Goal: Information Seeking & Learning: Learn about a topic

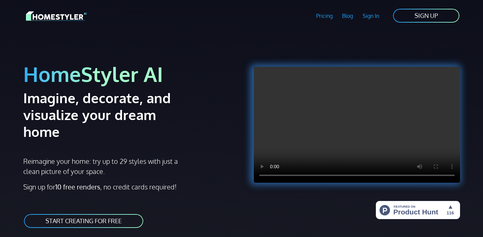
click at [87, 213] on link "START CREATING FOR FREE" at bounding box center [83, 220] width 121 height 15
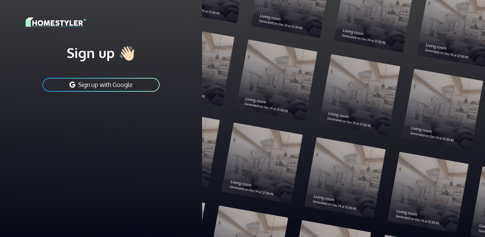
click at [68, 22] on img at bounding box center [56, 22] width 61 height 12
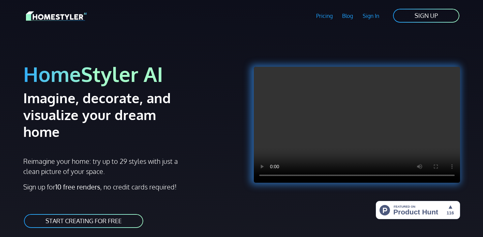
click at [328, 14] on link "Pricing" at bounding box center [324, 16] width 26 height 16
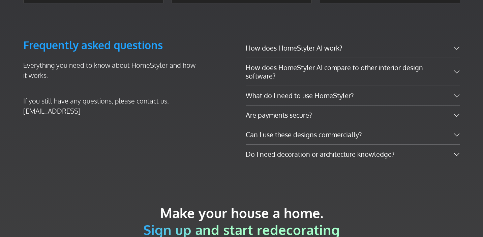
scroll to position [1149, 0]
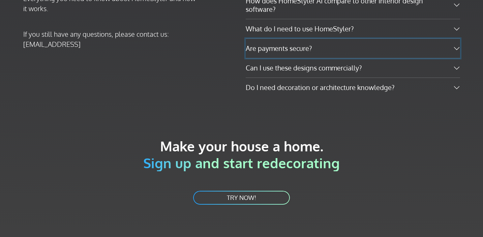
click at [296, 39] on button "Are payments secure?" at bounding box center [353, 48] width 214 height 19
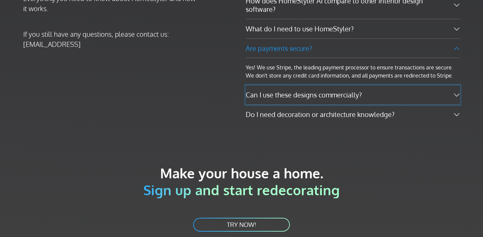
click at [290, 85] on button "Can I use these designs commercially?" at bounding box center [353, 94] width 214 height 19
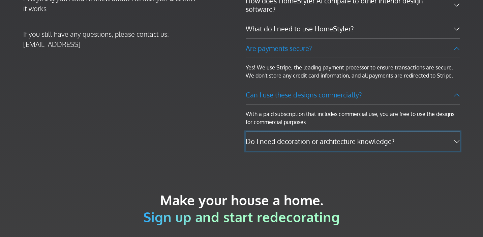
click at [286, 132] on button "Do I need decoration or architecture knowledge?" at bounding box center [353, 141] width 214 height 19
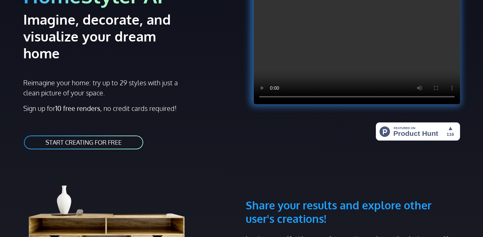
scroll to position [0, 0]
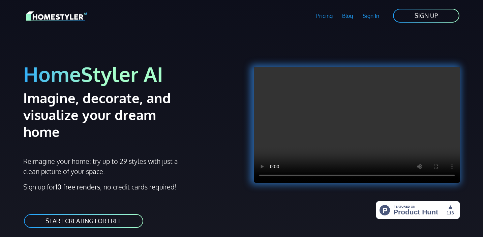
click at [349, 16] on link "Blog" at bounding box center [347, 16] width 21 height 16
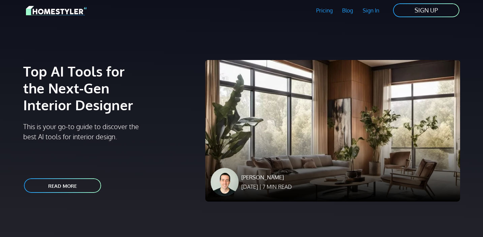
scroll to position [6, 0]
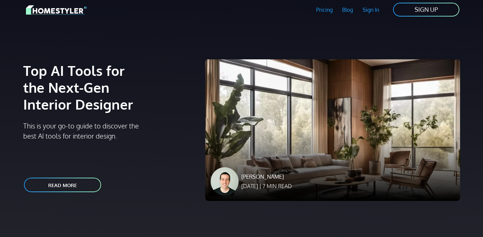
click at [61, 186] on p "READ MORE" at bounding box center [62, 185] width 45 height 9
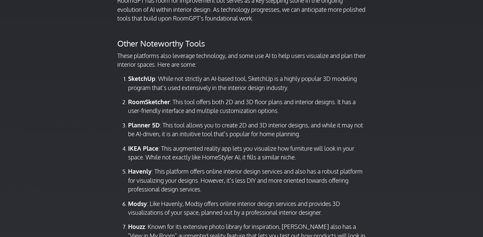
scroll to position [1527, 0]
drag, startPoint x: 132, startPoint y: 157, endPoint x: 149, endPoint y: 158, distance: 16.2
click at [149, 152] on strong "IKEA Place" at bounding box center [143, 147] width 30 height 7
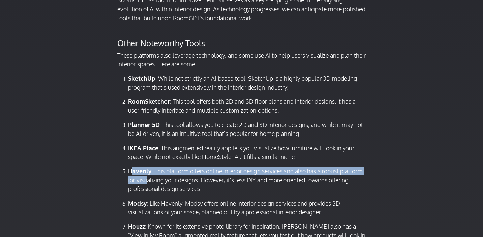
drag, startPoint x: 131, startPoint y: 184, endPoint x: 147, endPoint y: 185, distance: 15.9
click at [147, 185] on p "Havenly : This platform offers online interior design services and also has a r…" at bounding box center [247, 180] width 238 height 27
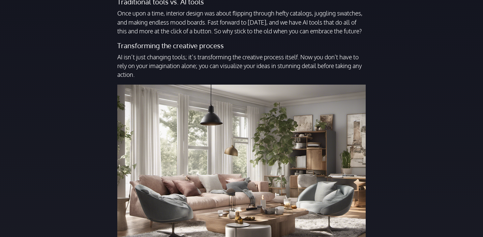
scroll to position [0, 0]
